Goal: Register for event/course

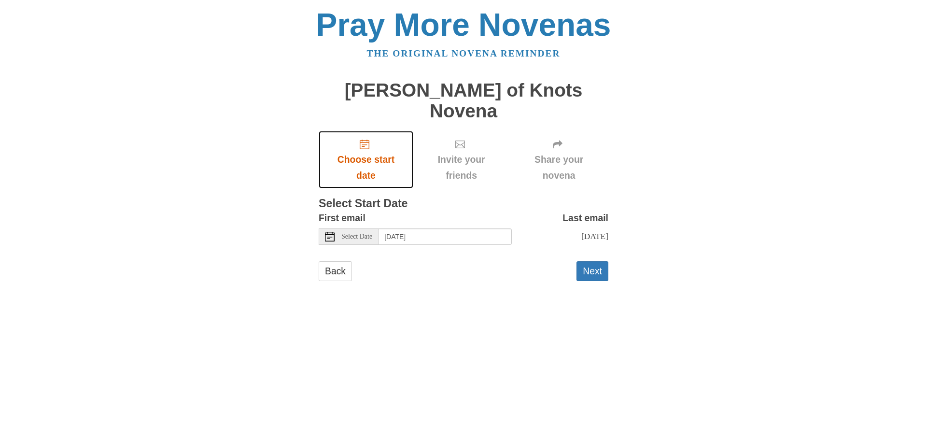
click at [364, 152] on span "Choose start date" at bounding box center [365, 168] width 75 height 32
click at [365, 233] on span "Select Date" at bounding box center [357, 236] width 31 height 7
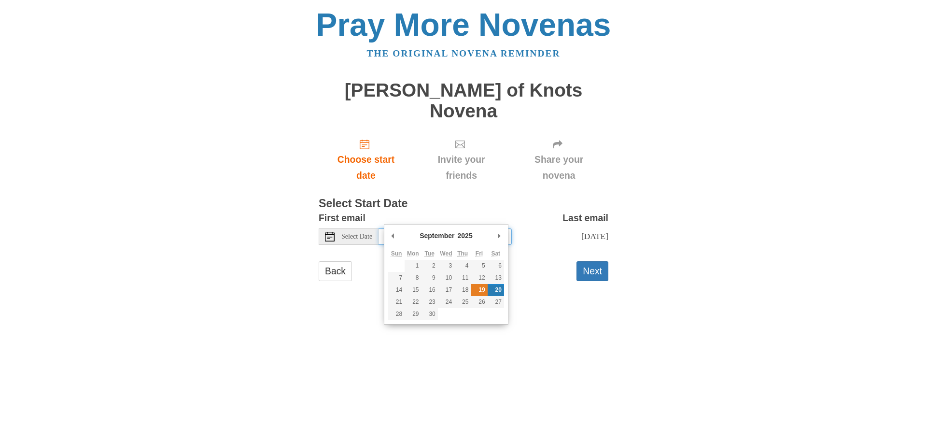
type input "Friday, September 19th"
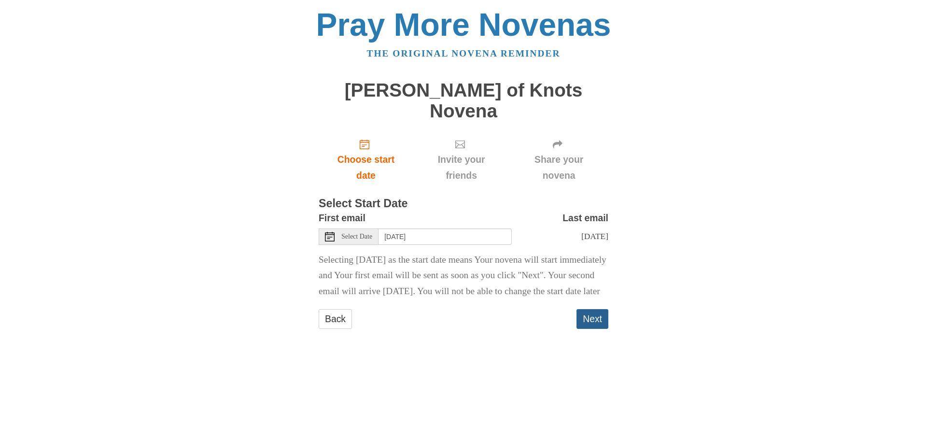
click at [597, 328] on button "Next" at bounding box center [593, 319] width 32 height 20
